Goal: Transaction & Acquisition: Purchase product/service

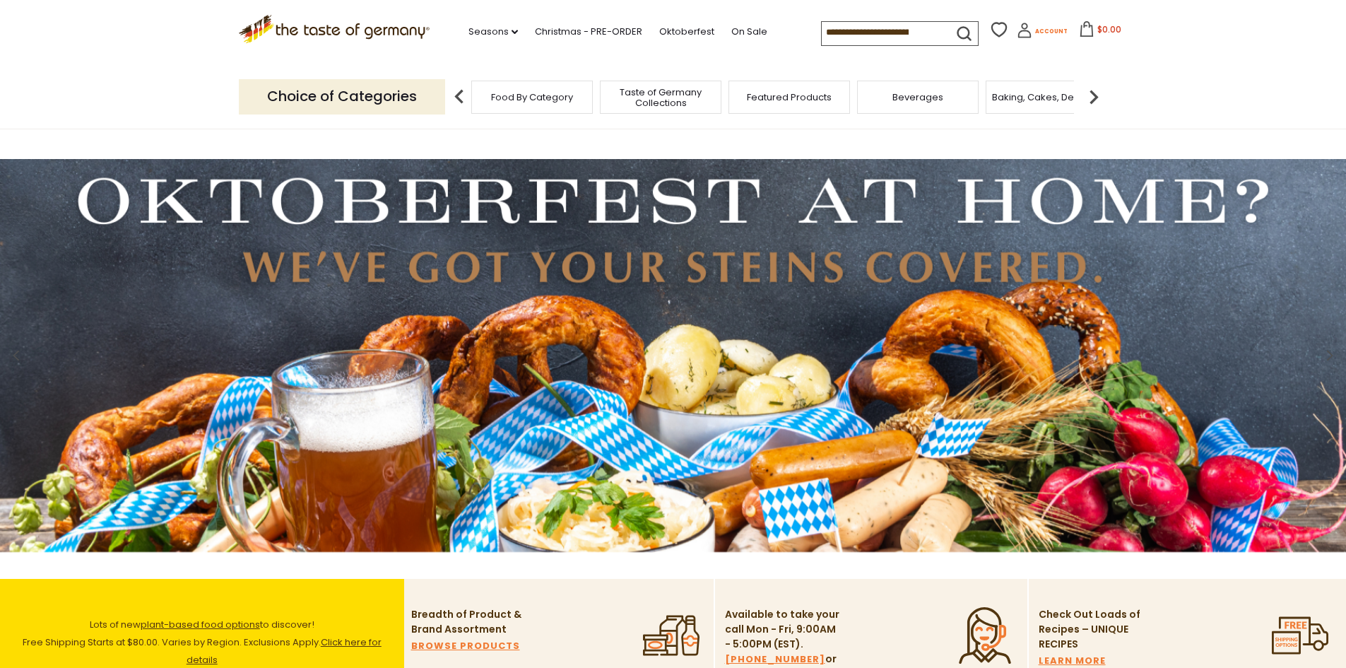
click at [1035, 34] on span "Account" at bounding box center [1051, 32] width 33 height 8
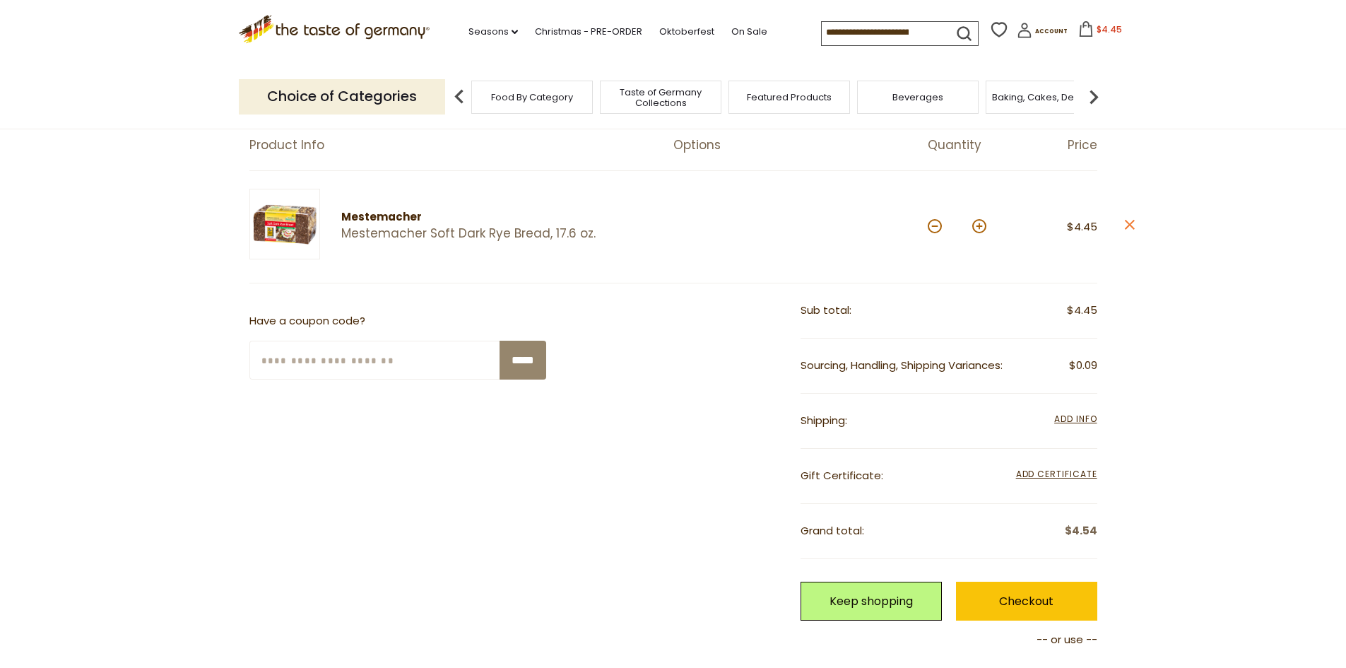
scroll to position [283, 0]
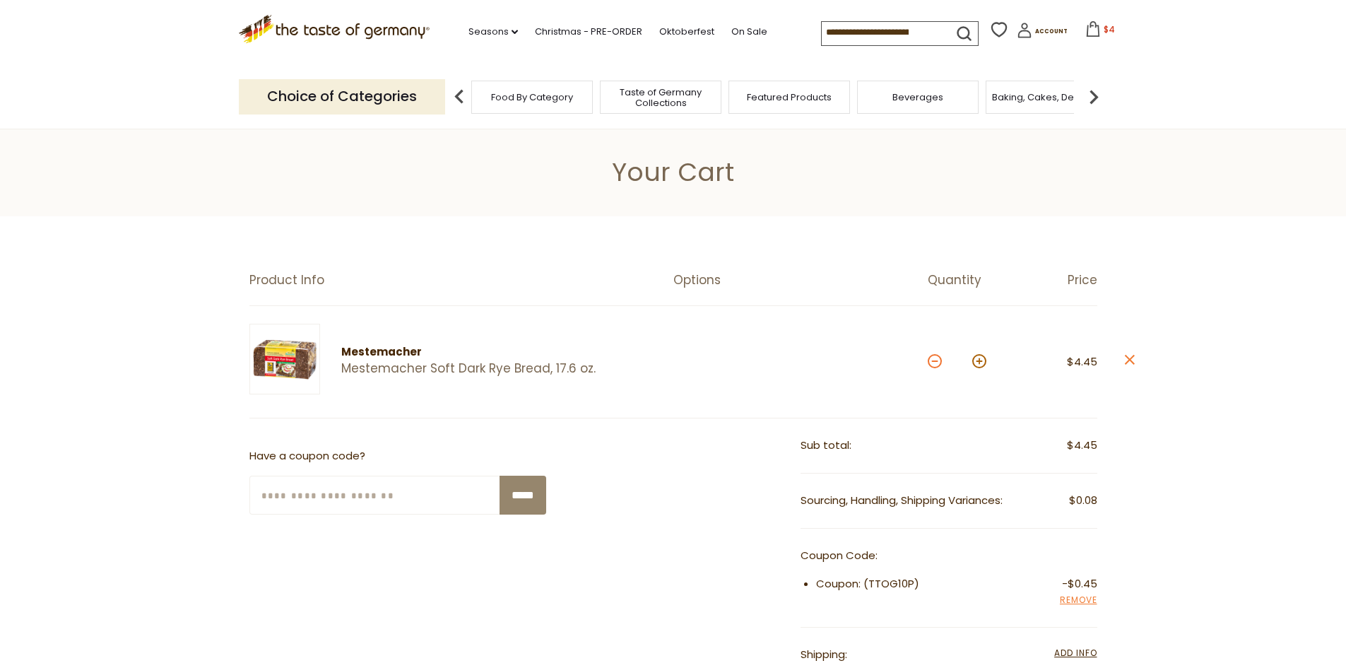
click at [939, 363] on button at bounding box center [935, 361] width 14 height 14
type input "*"
